Goal: Transaction & Acquisition: Purchase product/service

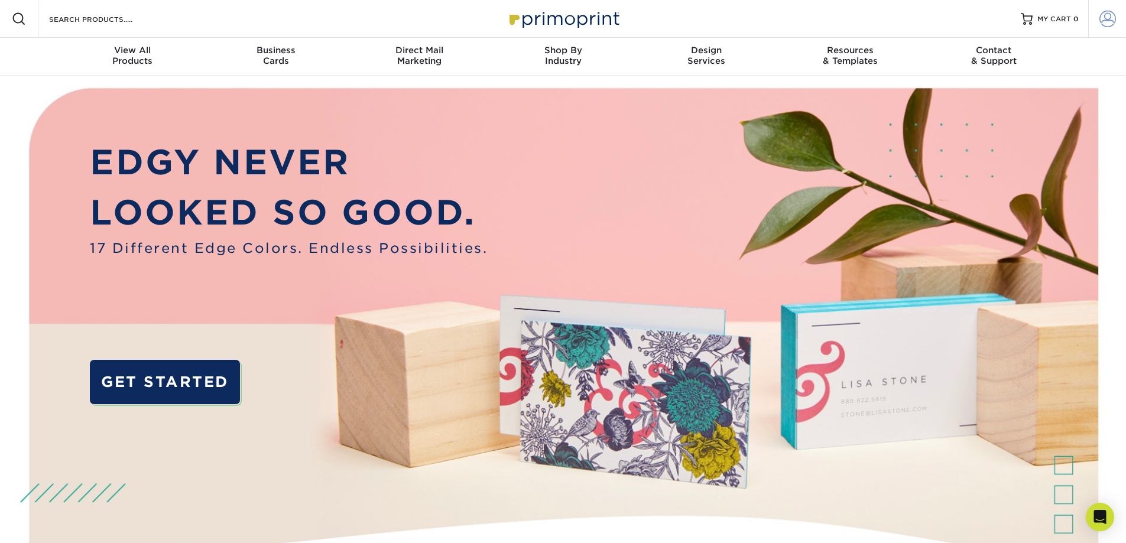
click at [1109, 17] on span at bounding box center [1107, 19] width 17 height 17
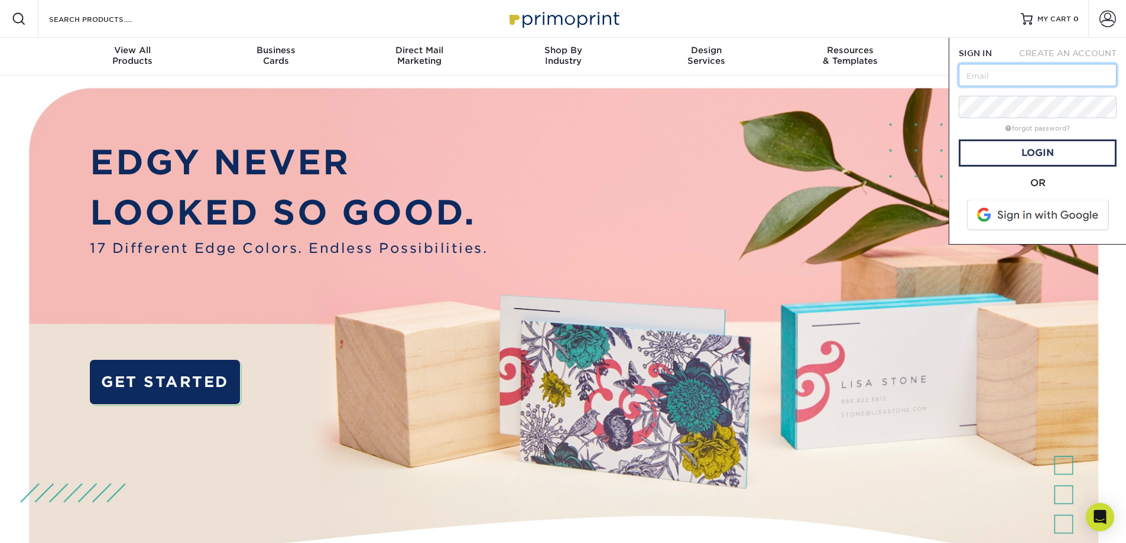
type input "l"
type input "[PERSON_NAME][EMAIL_ADDRESS][DOMAIN_NAME]"
click at [1052, 154] on link "Login" at bounding box center [1038, 153] width 158 height 27
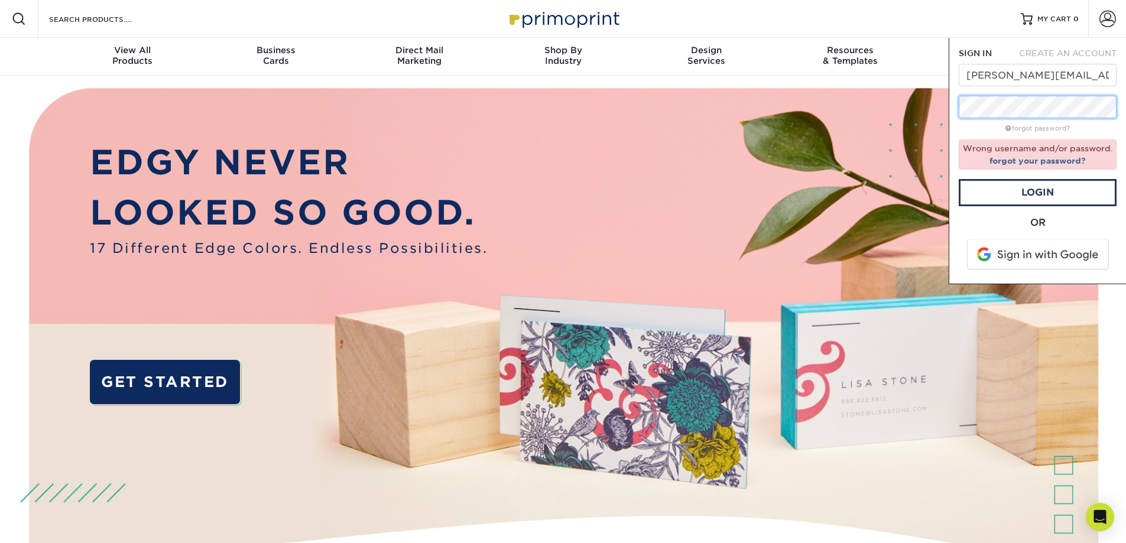
click at [956, 110] on div "SIGN IN CREATE AN ACCOUNT kelley@overtonsafety.com forgot password? Wrong usern…" at bounding box center [1037, 161] width 177 height 246
click at [1033, 192] on link "Login" at bounding box center [1038, 192] width 158 height 27
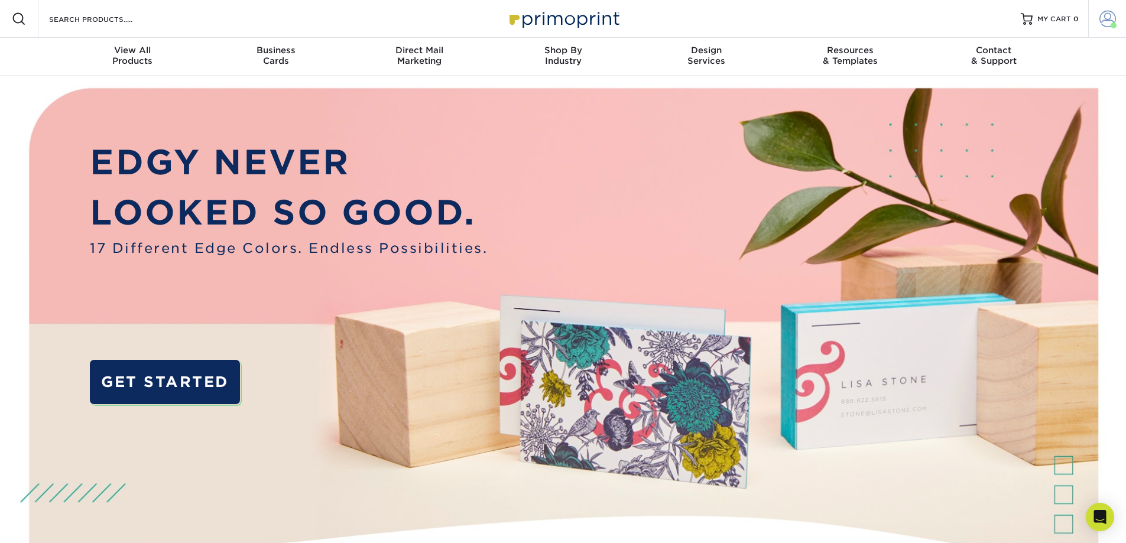
click at [1104, 18] on span at bounding box center [1107, 19] width 17 height 17
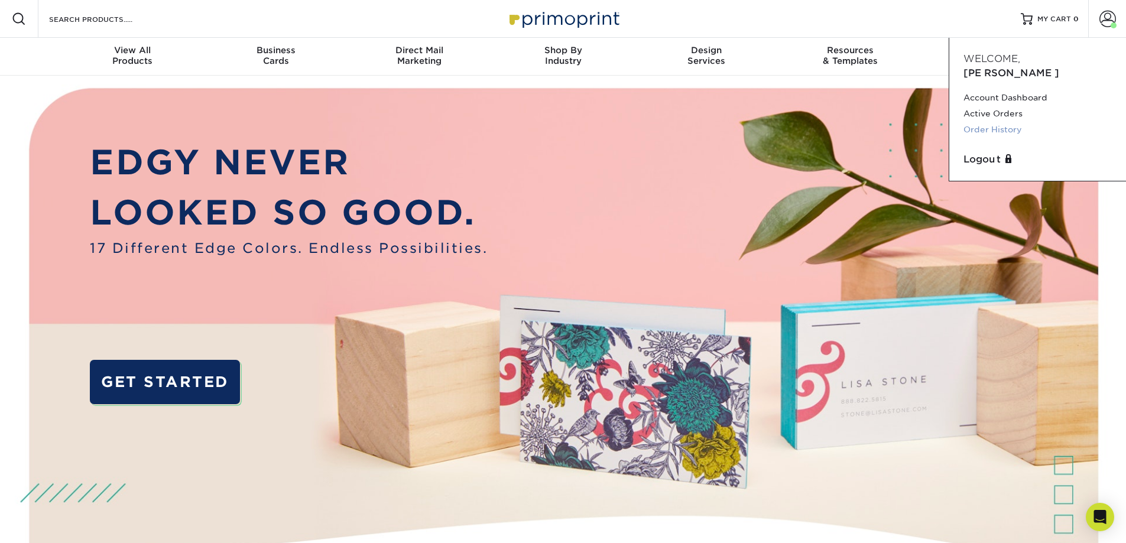
click at [979, 122] on link "Order History" at bounding box center [1038, 130] width 148 height 16
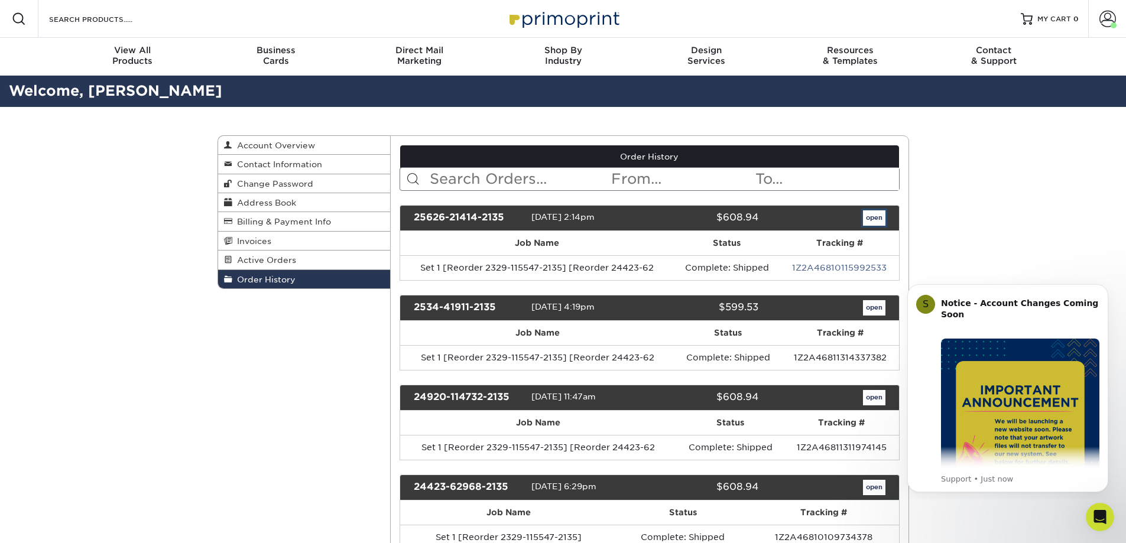
click at [872, 217] on link "open" at bounding box center [874, 217] width 22 height 15
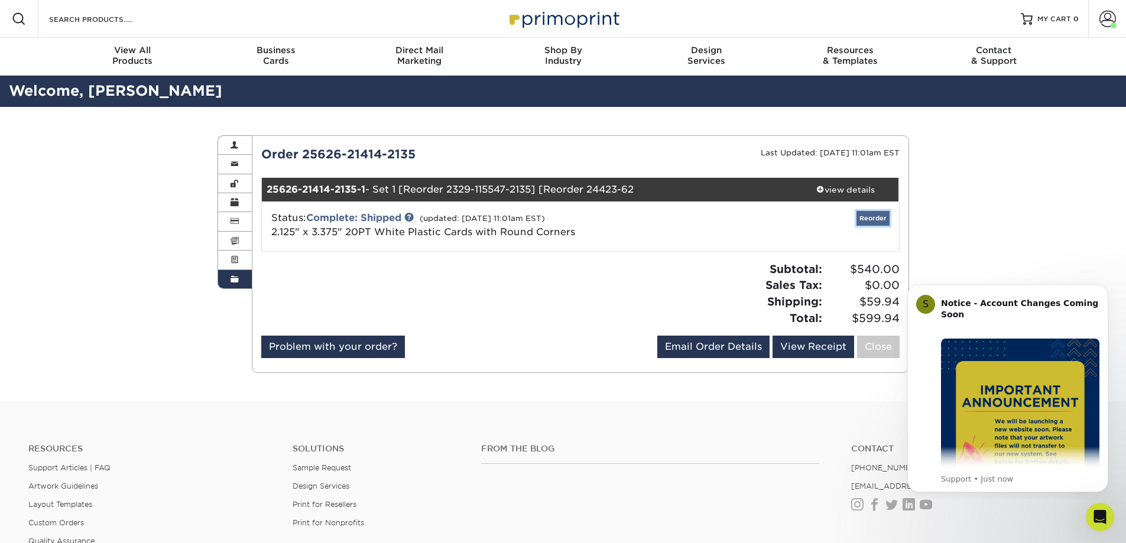
click at [875, 217] on link "Reorder" at bounding box center [873, 218] width 33 height 15
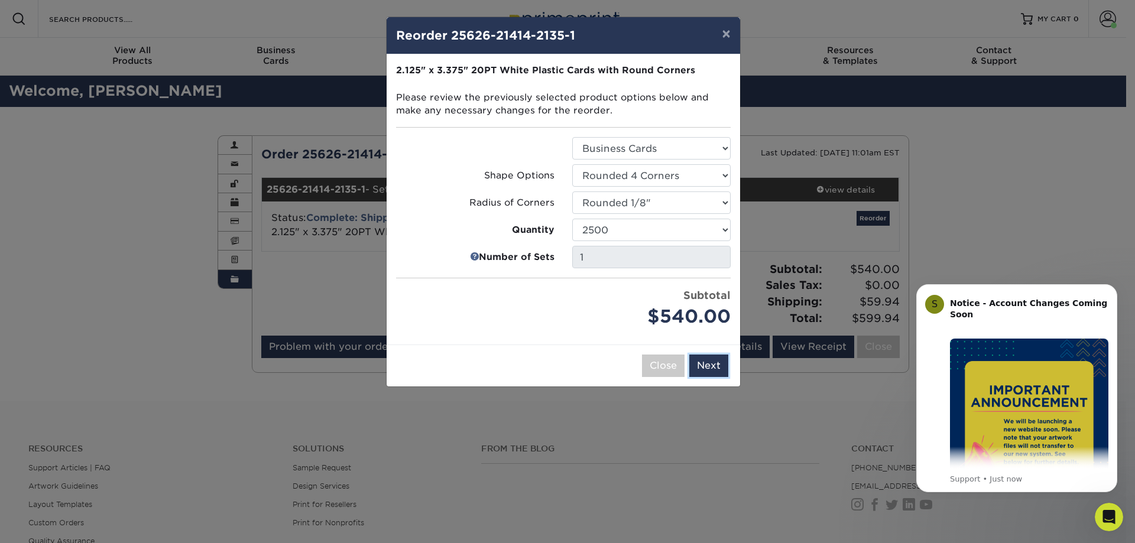
click at [707, 366] on button "Next" at bounding box center [708, 366] width 39 height 22
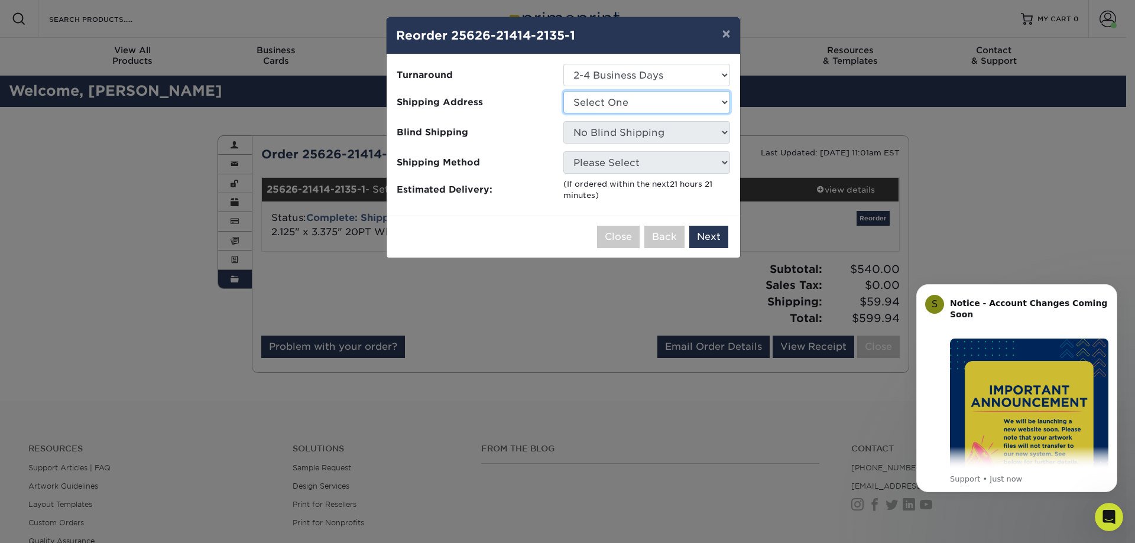
click at [648, 101] on select "Select One OST Print Shop Overton Main Office V-***5910 Visa OST 2104" at bounding box center [646, 102] width 167 height 22
select select "33362"
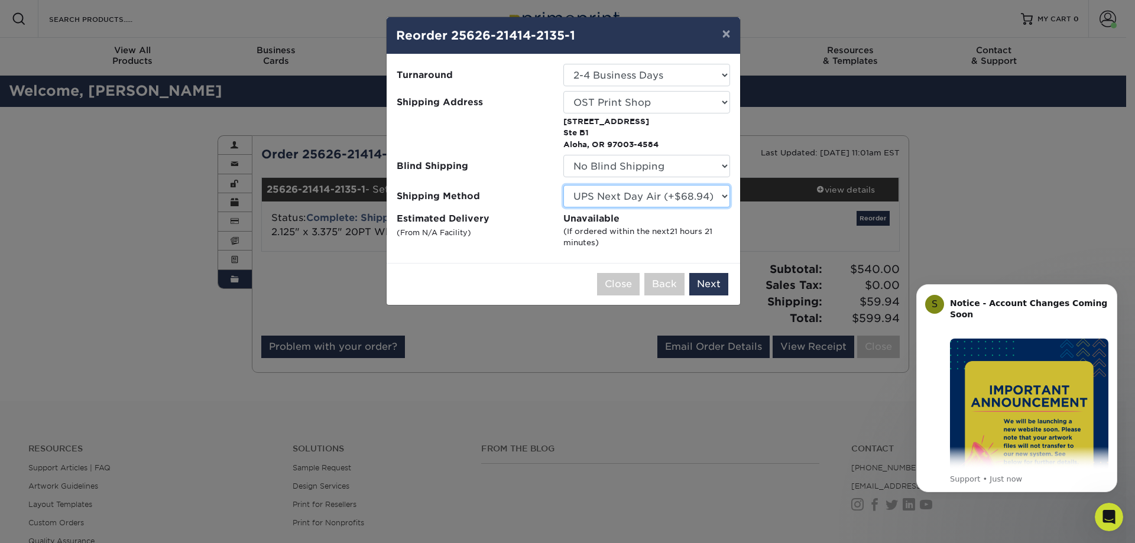
click at [724, 194] on select "Please Select UPS Ground (+$17.93) UPS 3 Day Select (+$31.52) UPS 2nd Day Air (…" at bounding box center [646, 196] width 167 height 22
select select "03"
click at [563, 185] on select "Please Select UPS Ground (+$17.93) UPS 3 Day Select (+$31.52) UPS 2nd Day Air (…" at bounding box center [646, 196] width 167 height 22
click at [708, 282] on button "Next" at bounding box center [708, 284] width 39 height 22
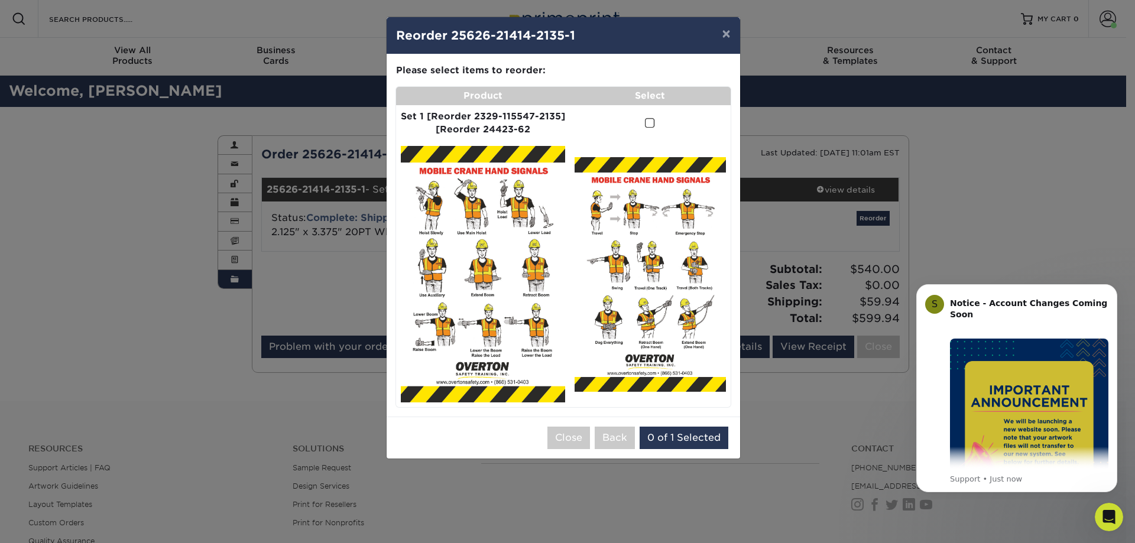
click at [650, 122] on span at bounding box center [650, 123] width 10 height 11
click at [0, 0] on input "checkbox" at bounding box center [0, 0] width 0 height 0
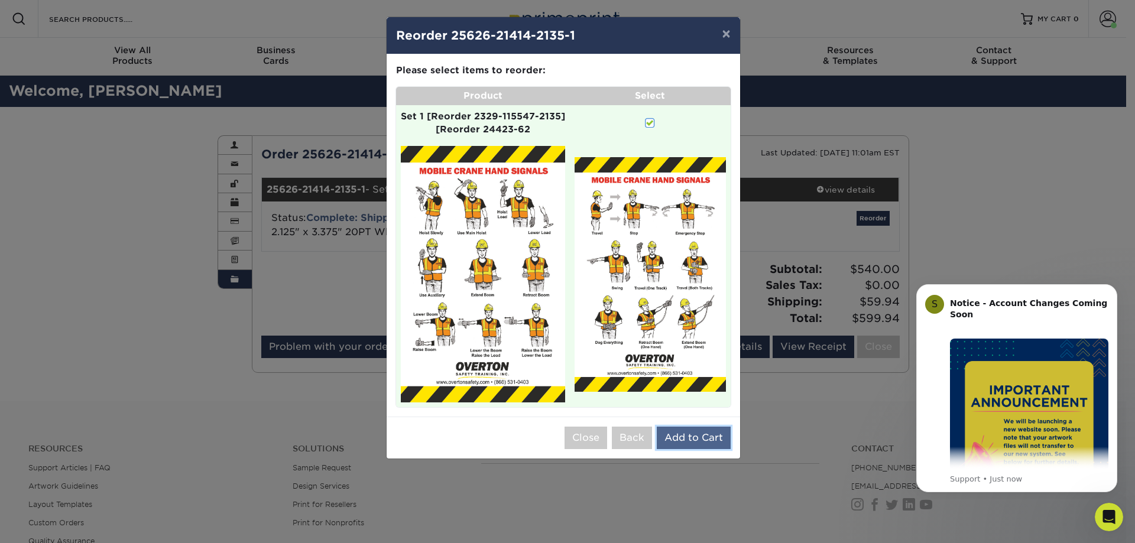
click at [701, 435] on button "Add to Cart" at bounding box center [694, 438] width 74 height 22
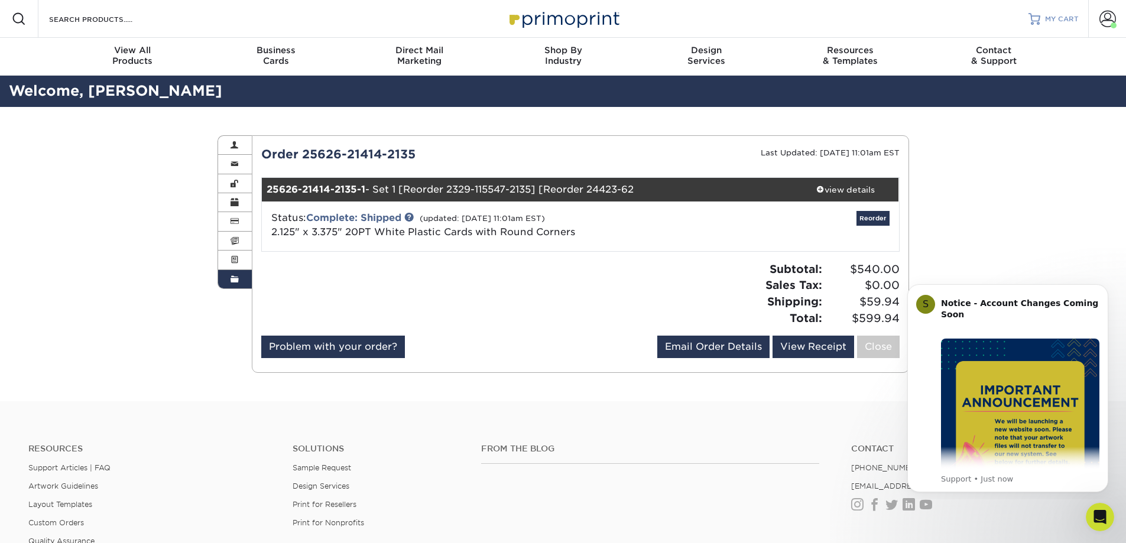
click at [1052, 17] on span "MY CART" at bounding box center [1062, 19] width 34 height 10
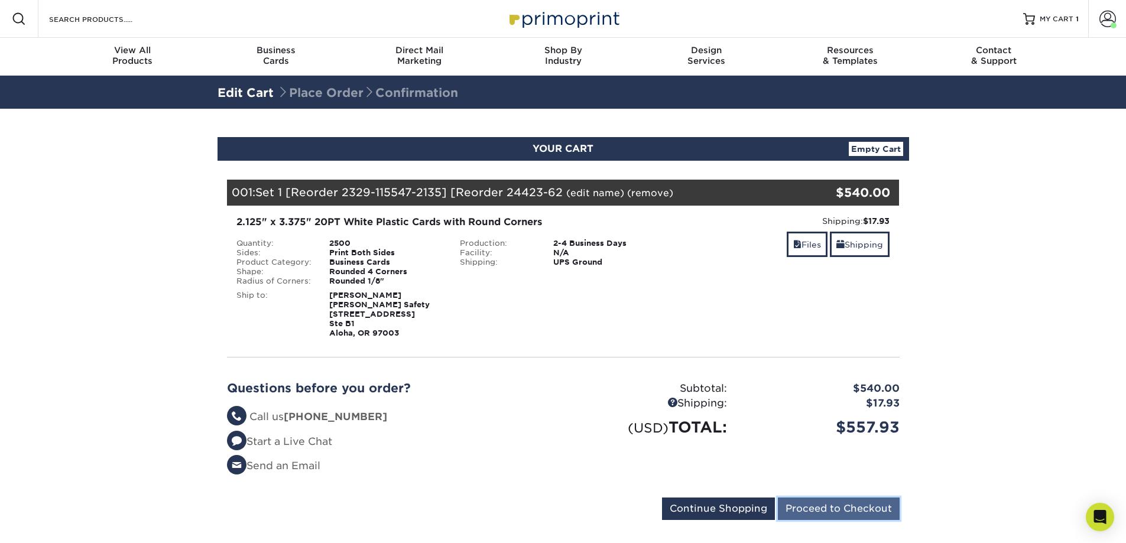
click at [805, 514] on input "Proceed to Checkout" at bounding box center [839, 509] width 122 height 22
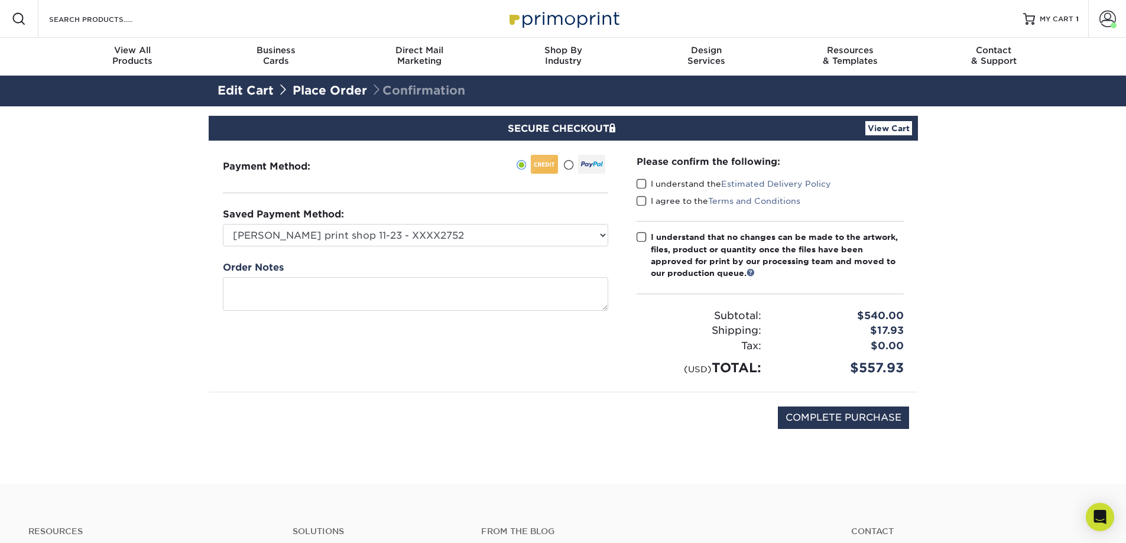
click at [643, 180] on span at bounding box center [642, 184] width 10 height 11
click at [0, 0] on input "I understand the Estimated Delivery Policy" at bounding box center [0, 0] width 0 height 0
click at [641, 200] on span at bounding box center [642, 201] width 10 height 11
click at [0, 0] on input "I agree to the Terms and Conditions" at bounding box center [0, 0] width 0 height 0
click at [640, 238] on span at bounding box center [642, 237] width 10 height 11
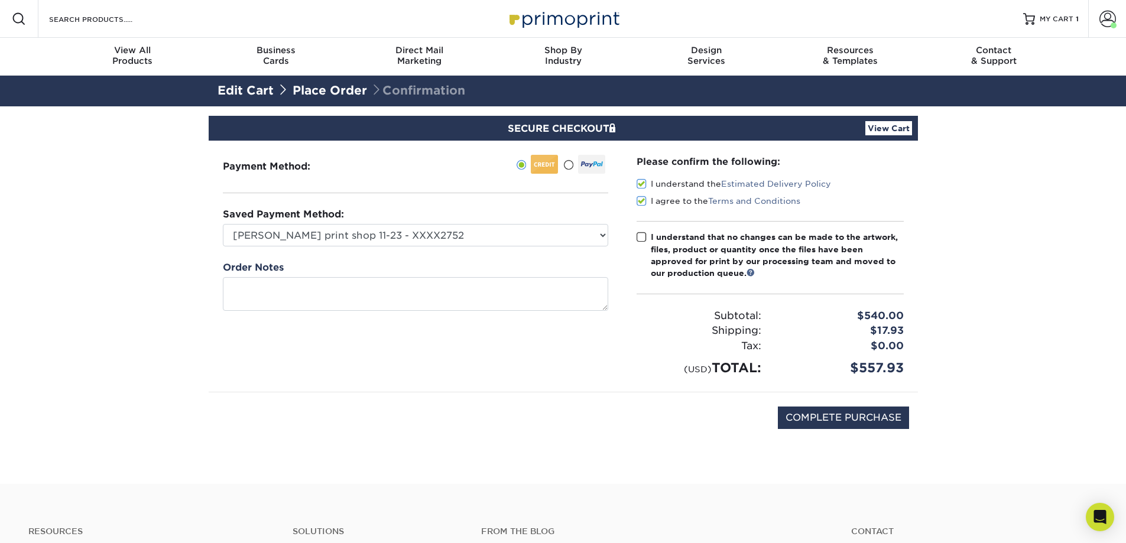
click at [0, 0] on input "I understand that no changes can be made to the artwork, files, product or quan…" at bounding box center [0, 0] width 0 height 0
click at [833, 417] on input "COMPLETE PURCHASE" at bounding box center [843, 418] width 131 height 22
type input "PROCESSING, PLEASE WAIT..."
